Goal: Information Seeking & Learning: Find specific page/section

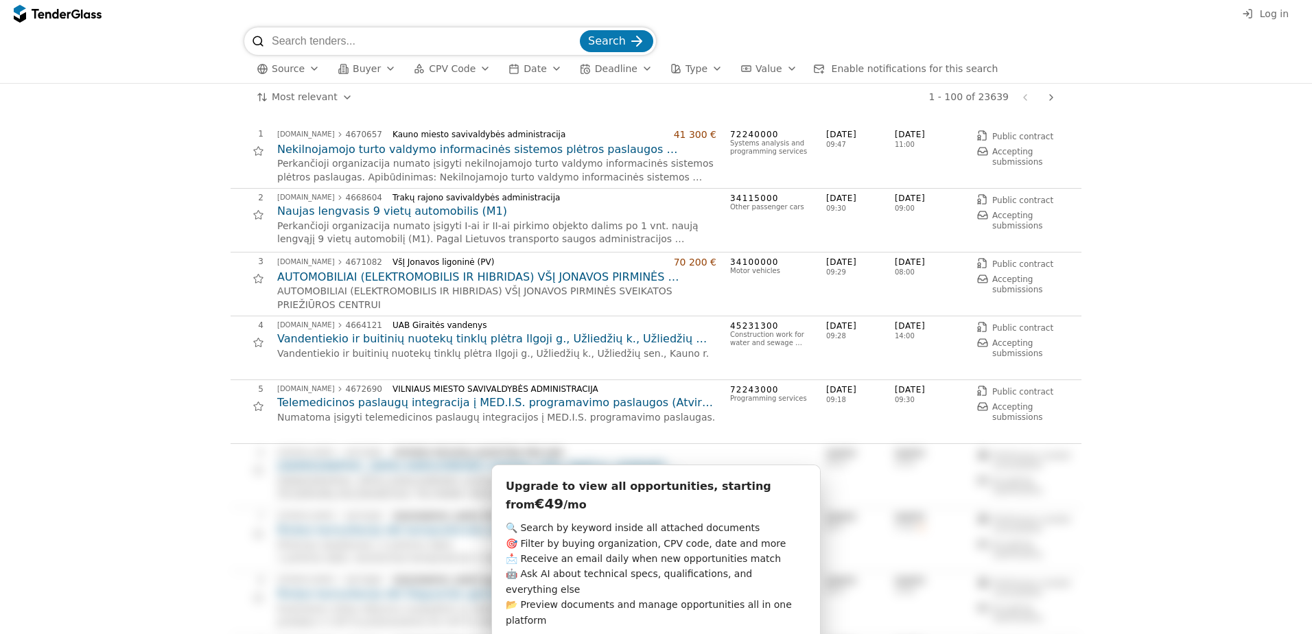
click at [370, 40] on input "search" at bounding box center [424, 40] width 305 height 27
type input "inovacijų agentūra kilnojami stalai"
click at [580, 30] on button "Search" at bounding box center [616, 41] width 73 height 22
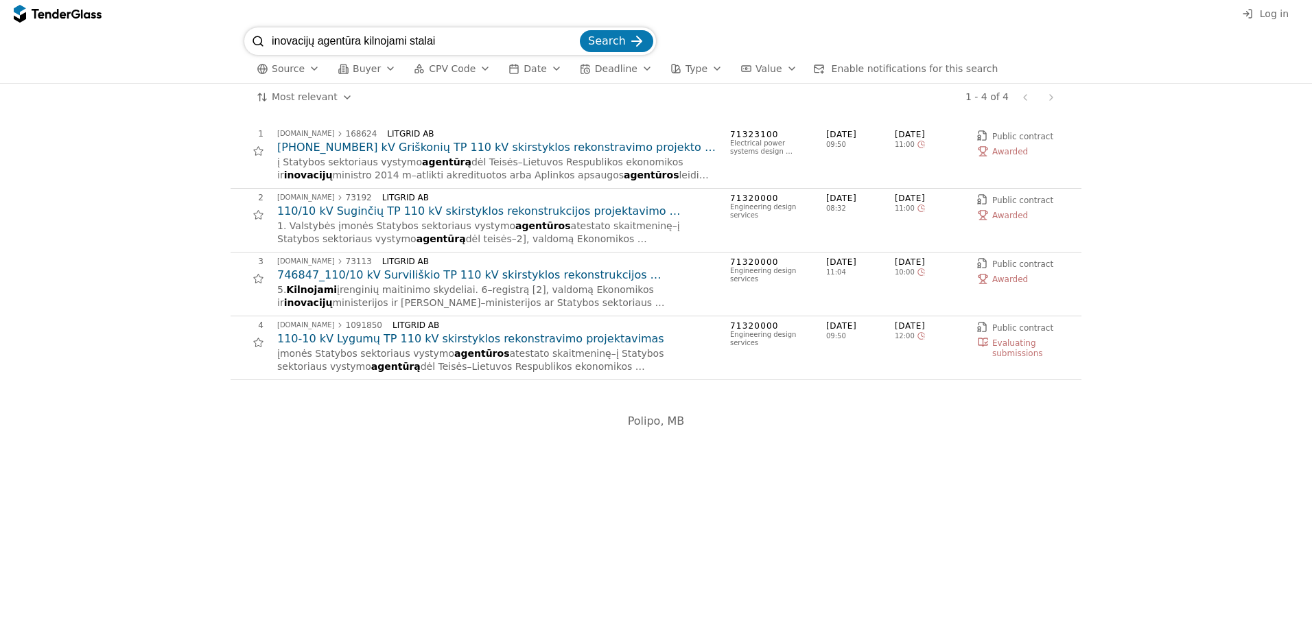
click at [381, 69] on div "button" at bounding box center [390, 69] width 38 height 36
drag, startPoint x: 268, startPoint y: 38, endPoint x: 355, endPoint y: 45, distance: 86.7
click at [355, 45] on div "inovacijų agentūra kilnojami stalai Search" at bounding box center [450, 40] width 412 height 27
drag, startPoint x: 360, startPoint y: 41, endPoint x: 268, endPoint y: 41, distance: 92.0
click at [268, 41] on div "inovacijų agentūra kilnojami stalai Search" at bounding box center [450, 40] width 412 height 27
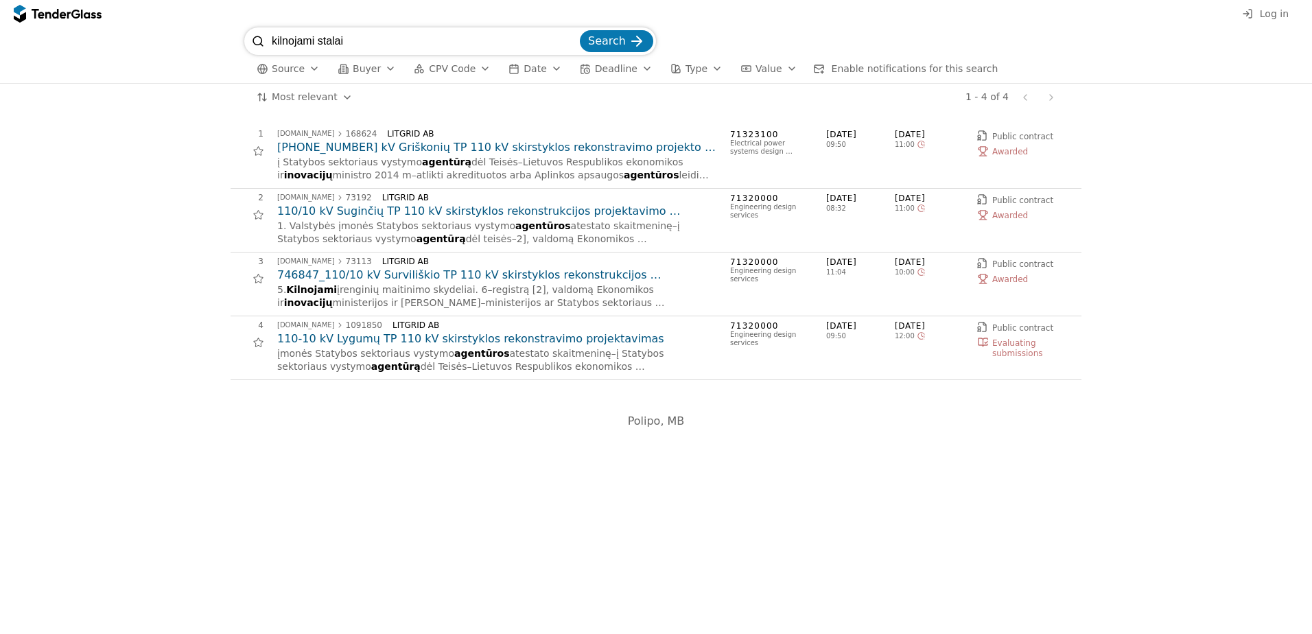
type input "kilnojami stalai"
click at [375, 69] on button "Buyer" at bounding box center [366, 68] width 69 height 17
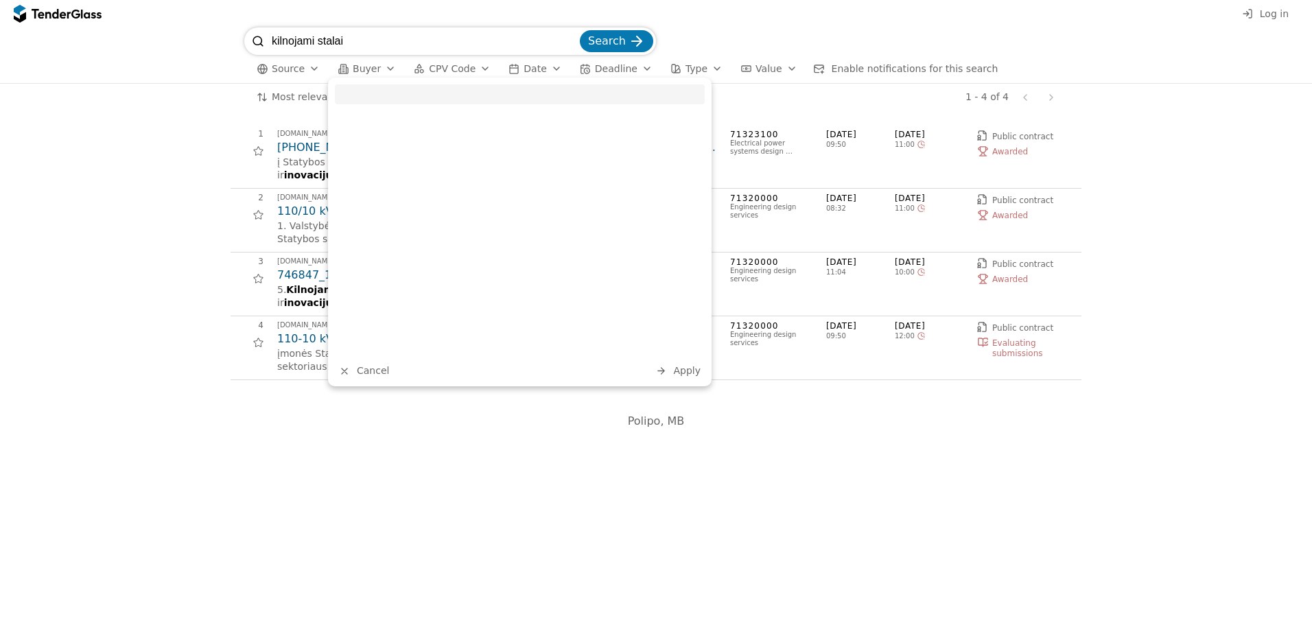
click at [364, 90] on input "search" at bounding box center [520, 94] width 370 height 20
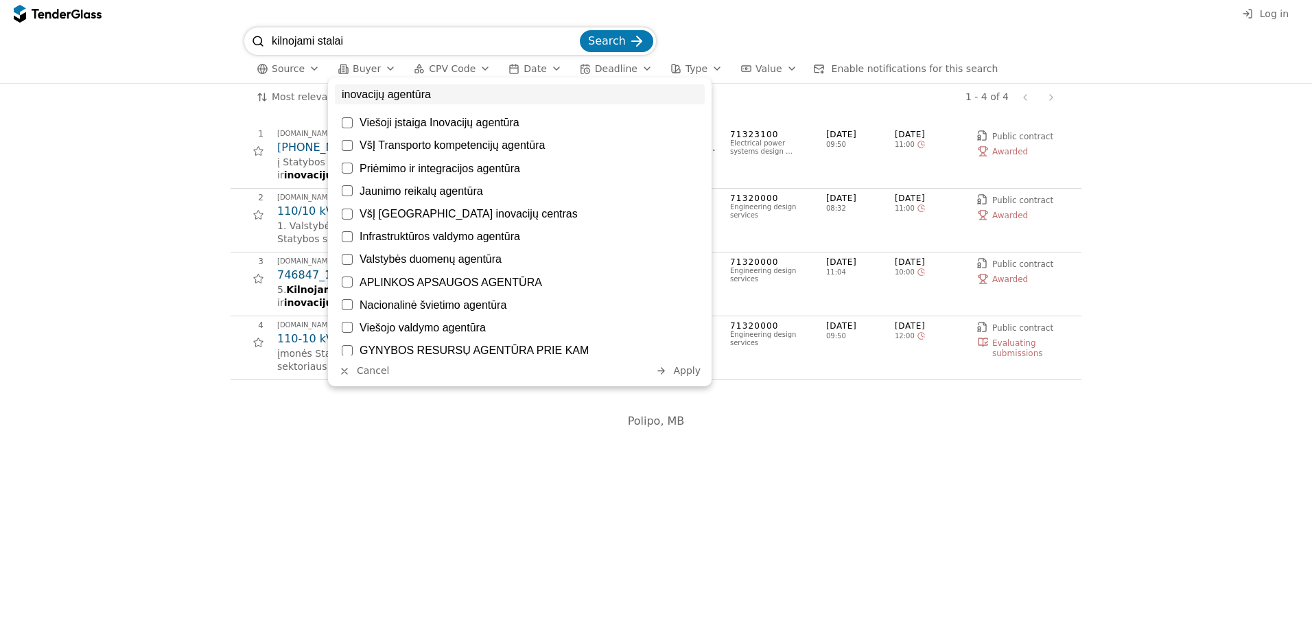
type input "inovacijų agentūra"
click at [348, 121] on div at bounding box center [347, 122] width 11 height 11
click at [686, 373] on span "Apply" at bounding box center [686, 370] width 27 height 11
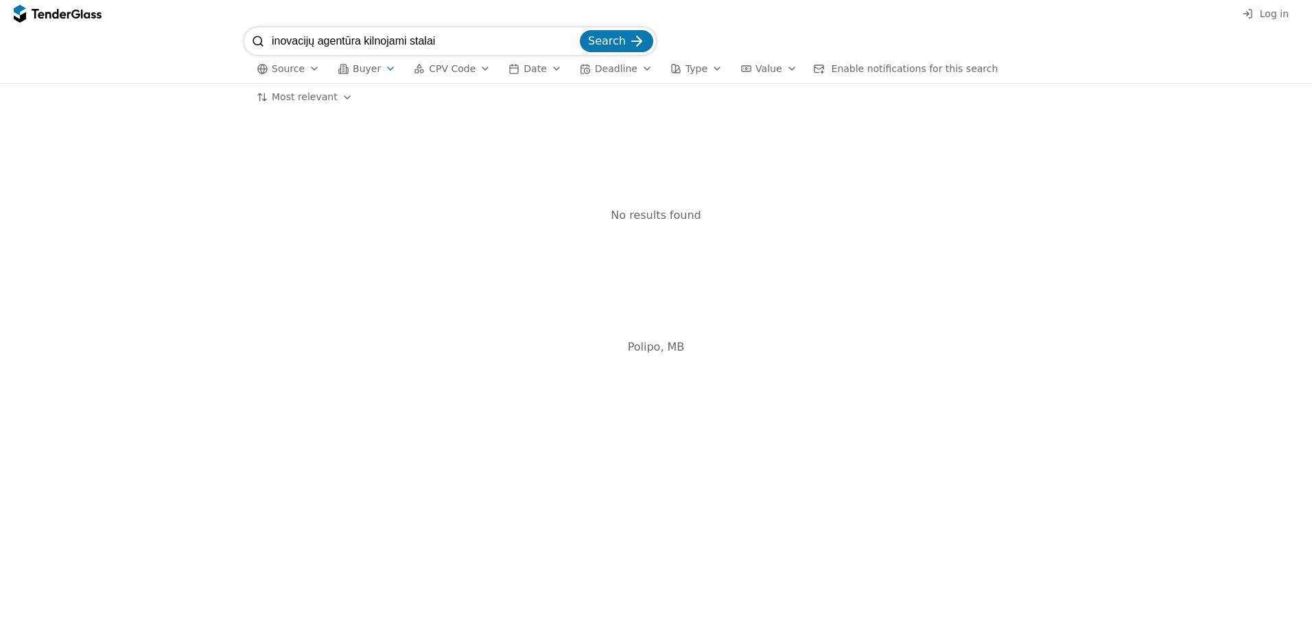
drag, startPoint x: 410, startPoint y: 41, endPoint x: 224, endPoint y: 32, distance: 185.6
click at [224, 32] on div "inovacijų agentūra kilnojami stalai Search Source Buyer CPV Code Date Deadline …" at bounding box center [656, 55] width 1299 height 56
type input "stalai"
click at [580, 30] on button "Search" at bounding box center [616, 41] width 73 height 22
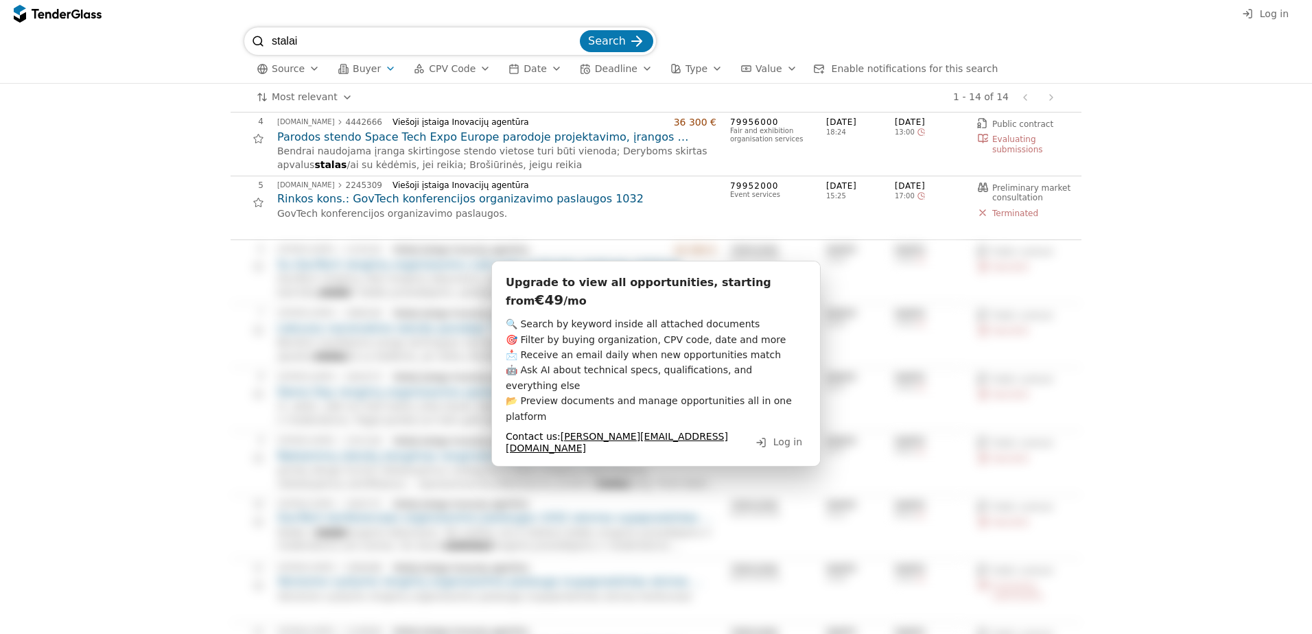
scroll to position [206, 0]
drag, startPoint x: 827, startPoint y: 349, endPoint x: 820, endPoint y: 355, distance: 8.8
drag, startPoint x: 324, startPoint y: 45, endPoint x: 221, endPoint y: 32, distance: 103.9
click at [228, 37] on div "stalai Search Source Buyer CPV Code Date Deadline Type Value Enable notificatio…" at bounding box center [656, 55] width 1299 height 56
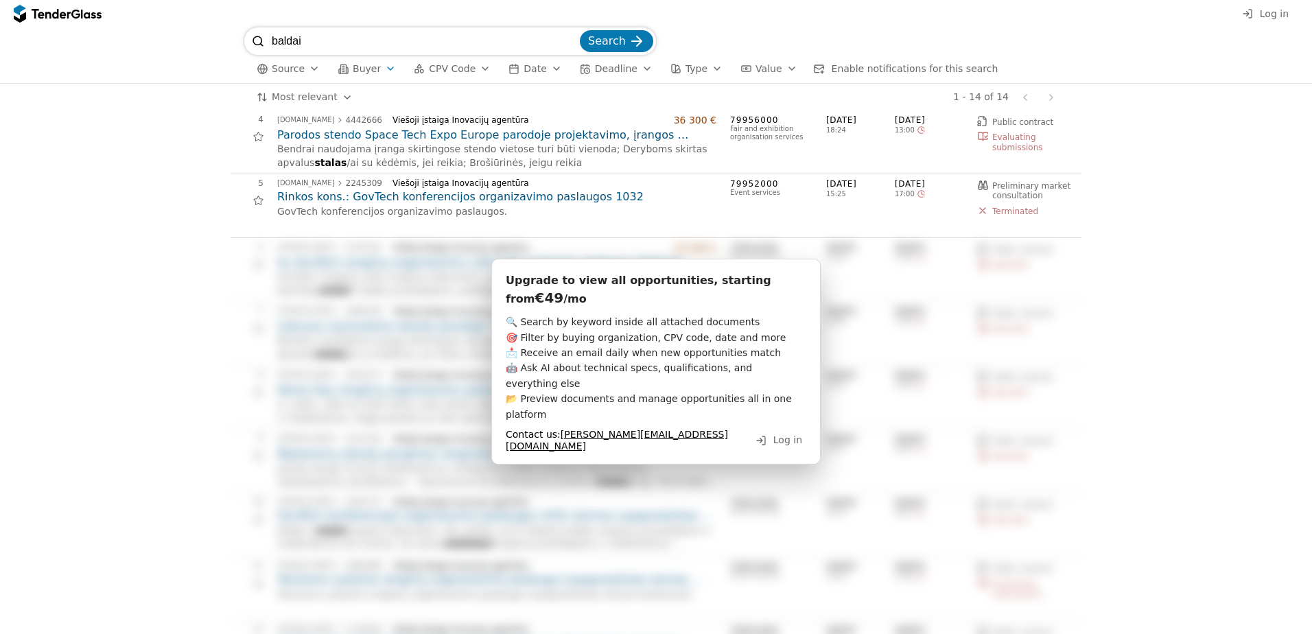
type input "baldai"
click at [627, 36] on button "Search" at bounding box center [616, 41] width 73 height 22
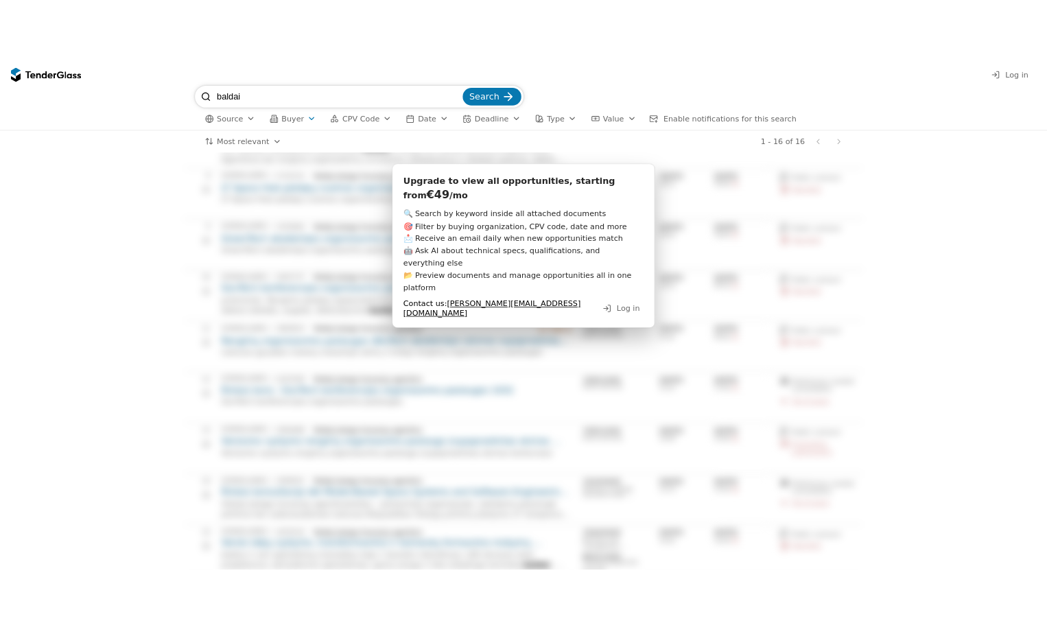
scroll to position [480, 0]
